Goal: Information Seeking & Learning: Check status

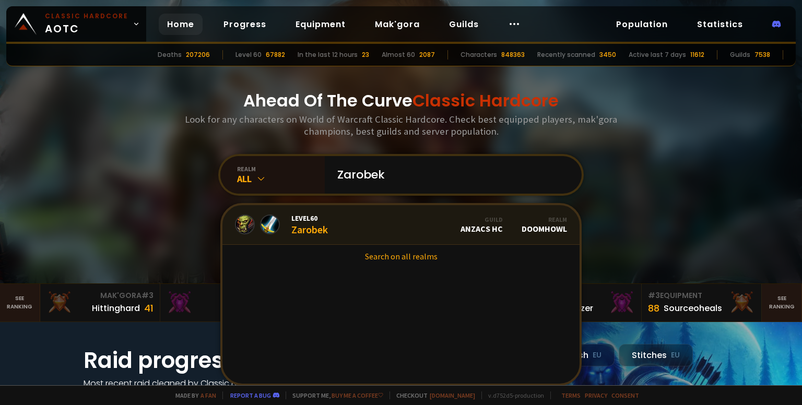
type input "Zarobek"
click at [374, 232] on link "Level 60 Zarobek Guild Anzacs HC Realm Doomhowl" at bounding box center [400, 225] width 357 height 40
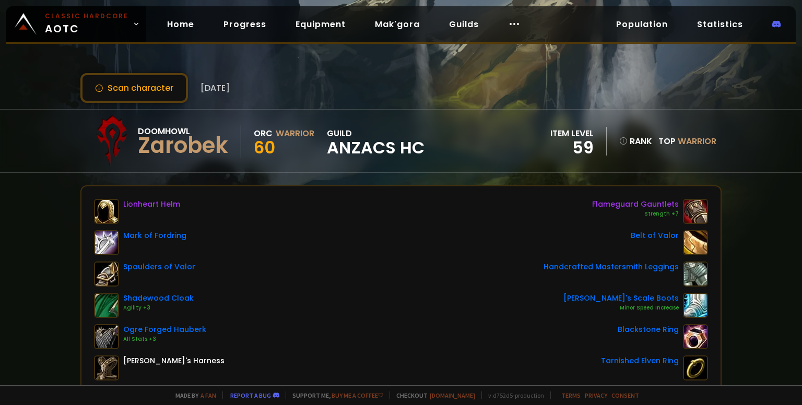
click at [374, 232] on div "Lionheart [PERSON_NAME] of Fordring Spaulders of Valor Shadewood Cloak Agility …" at bounding box center [401, 321] width 615 height 244
click at [144, 91] on button "Scan character" at bounding box center [134, 88] width 108 height 30
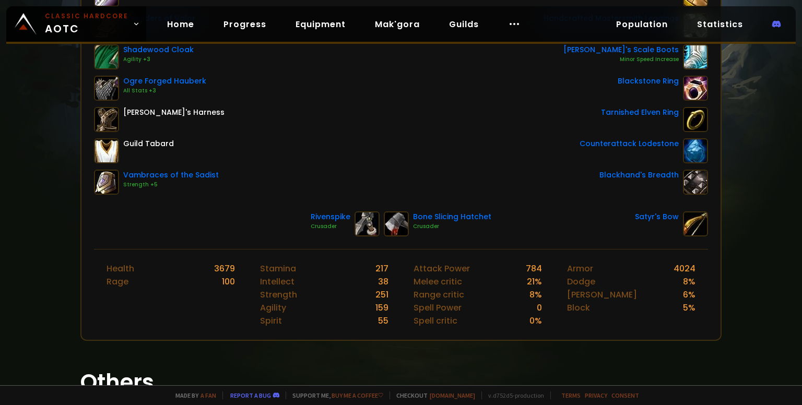
scroll to position [251, 0]
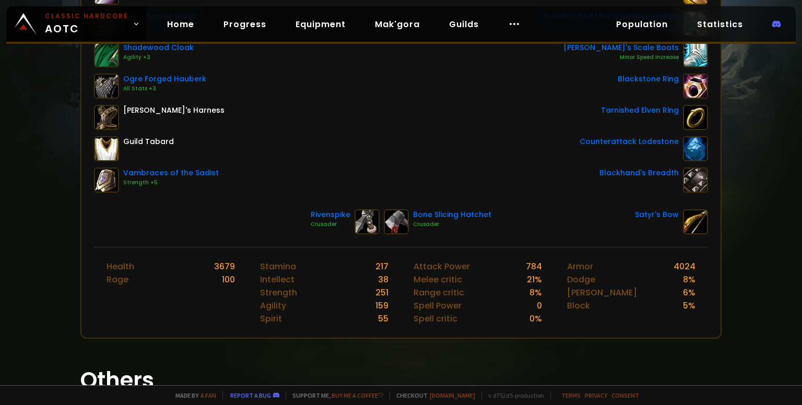
click at [316, 190] on div "Lionheart [PERSON_NAME] of Fordring Spaulders of Valor Shadewood Cloak Agility …" at bounding box center [401, 70] width 615 height 244
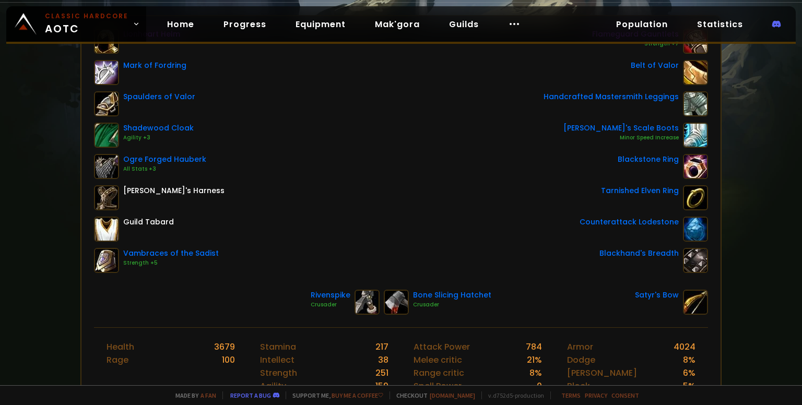
scroll to position [169, 0]
click at [347, 261] on div "Lionheart [PERSON_NAME] of Fordring Spaulders of Valor Shadewood Cloak Agility …" at bounding box center [401, 152] width 615 height 244
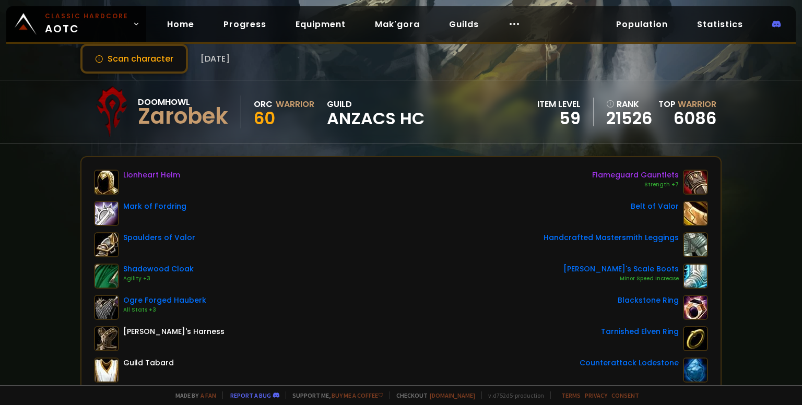
scroll to position [0, 0]
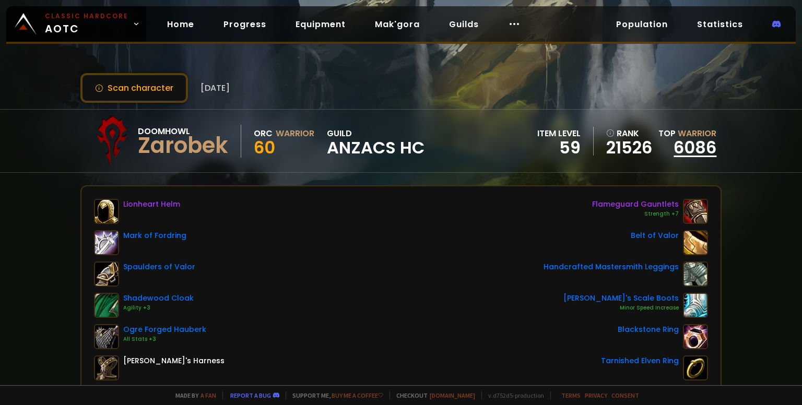
click at [677, 137] on link "6086" at bounding box center [695, 147] width 43 height 23
click at [341, 145] on span "Anzacs HC" at bounding box center [376, 148] width 98 height 16
click at [453, 225] on div "Lionheart [PERSON_NAME] of Fordring Spaulders of Valor Shadewood Cloak Agility …" at bounding box center [401, 321] width 615 height 244
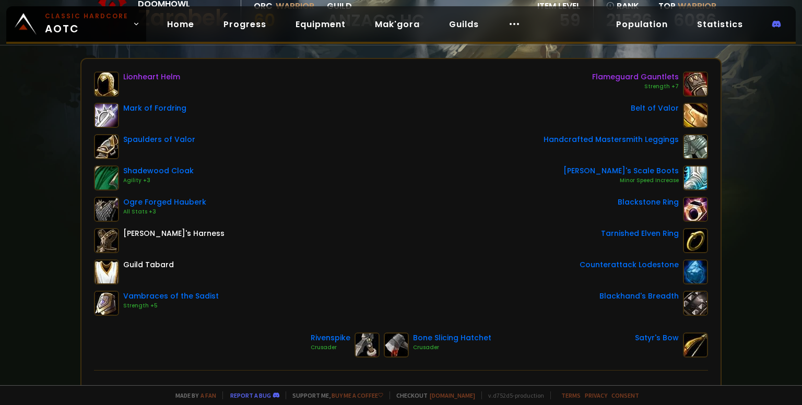
scroll to position [135, 0]
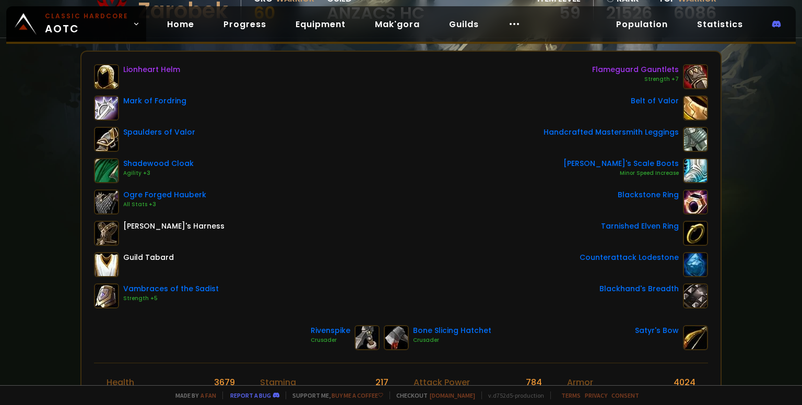
click at [589, 257] on div "Counterattack Lodestone" at bounding box center [629, 257] width 99 height 11
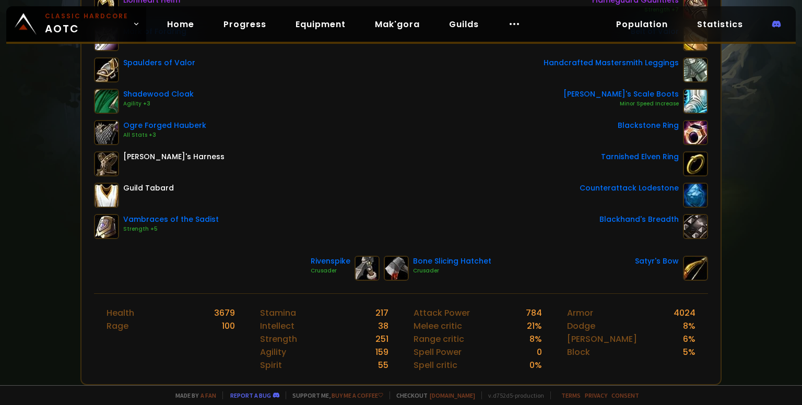
scroll to position [0, 0]
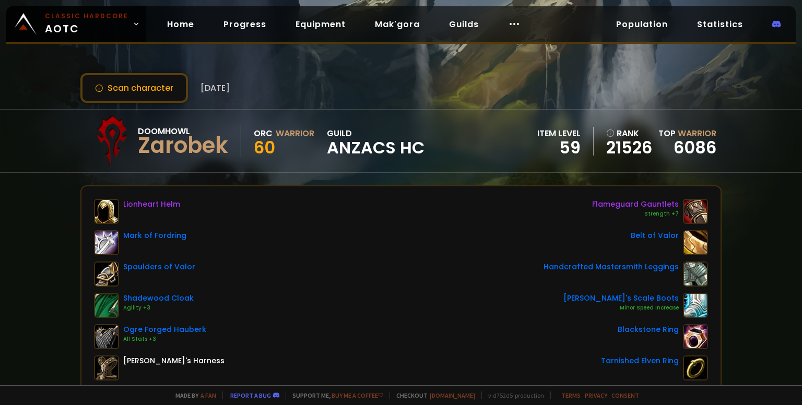
click at [593, 84] on div "Scan character [DATE]" at bounding box center [401, 88] width 642 height 30
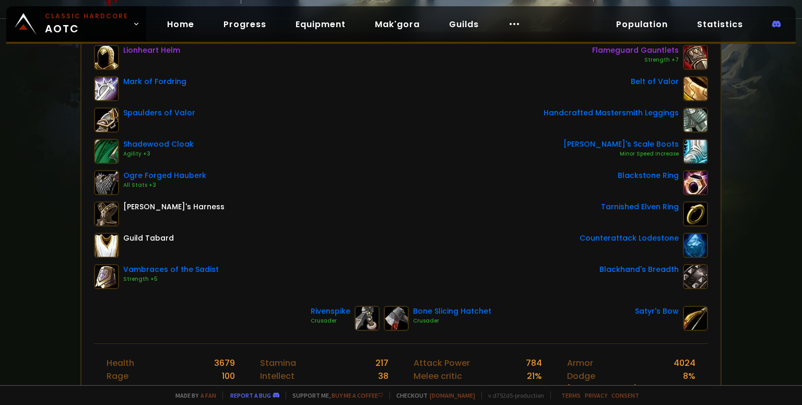
scroll to position [139, 0]
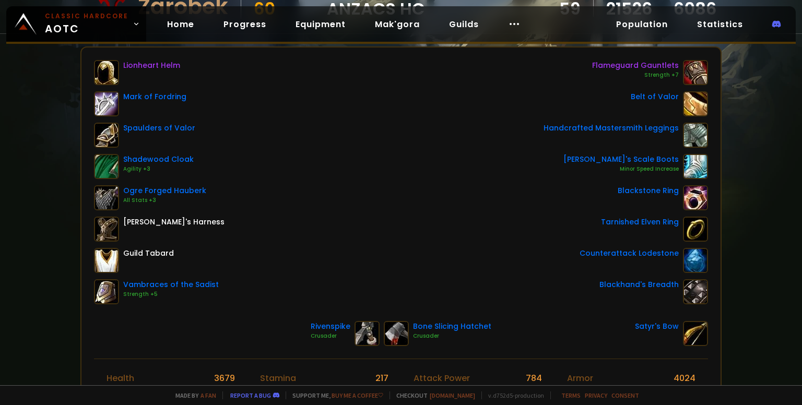
click at [403, 214] on div "Lionheart [PERSON_NAME] of Fordring Spaulders of Valor Shadewood Cloak Agility …" at bounding box center [401, 182] width 615 height 244
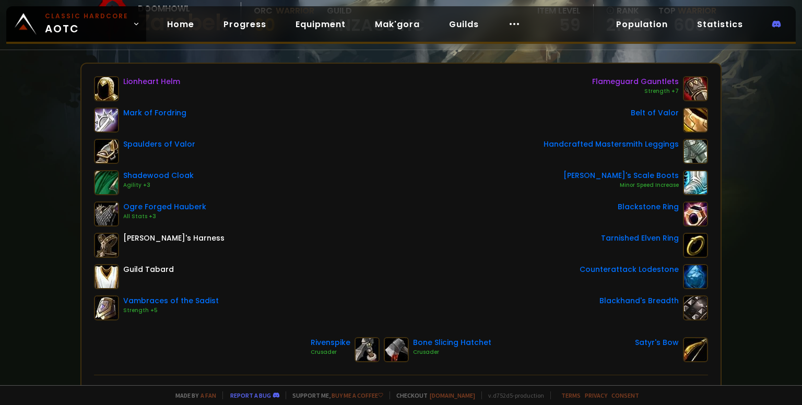
scroll to position [121, 0]
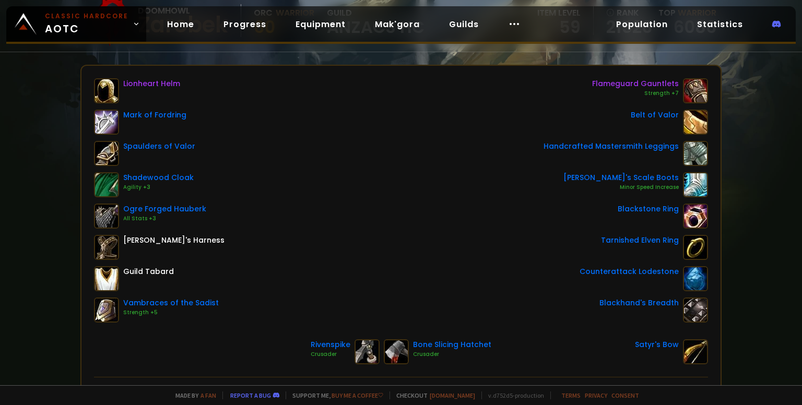
click at [486, 264] on div "Lionheart [PERSON_NAME] of Fordring Spaulders of Valor Shadewood Cloak Agility …" at bounding box center [401, 200] width 615 height 244
